Goal: Navigation & Orientation: Find specific page/section

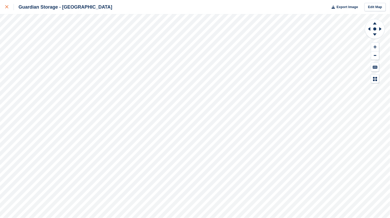
click at [7, 6] on icon at bounding box center [6, 6] width 3 height 3
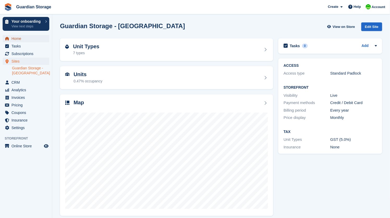
click at [17, 39] on span "Home" at bounding box center [26, 38] width 31 height 7
